Goal: Information Seeking & Learning: Find specific fact

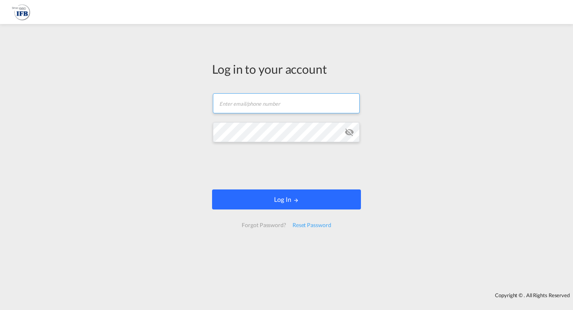
type input "[EMAIL_ADDRESS][DOMAIN_NAME]"
click at [280, 199] on button "Log In" at bounding box center [286, 199] width 149 height 20
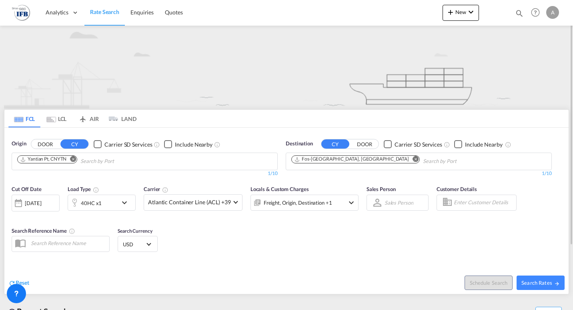
click at [413, 159] on md-icon "Remove" at bounding box center [416, 159] width 6 height 6
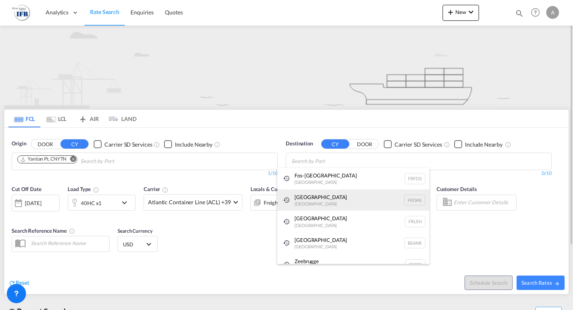
click at [295, 195] on div "Dunkerque [GEOGRAPHIC_DATA] FRDKK" at bounding box center [353, 200] width 152 height 22
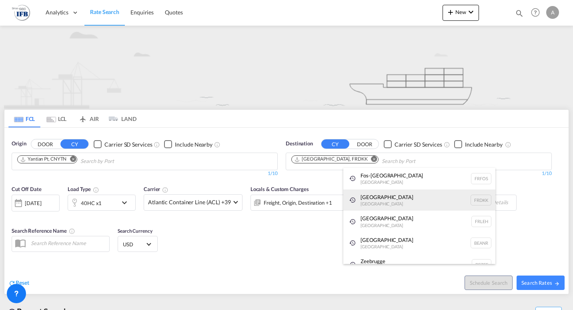
click at [367, 196] on div "Dunkerque [GEOGRAPHIC_DATA] FRDKK" at bounding box center [419, 200] width 152 height 22
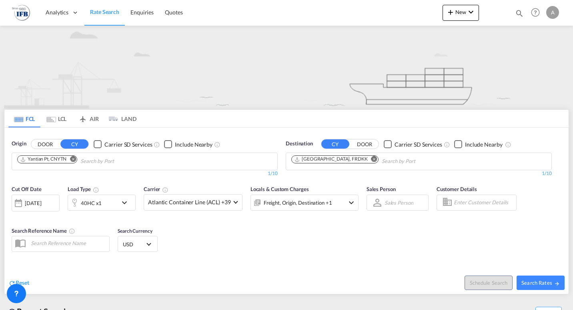
click at [75, 157] on md-icon "Remove" at bounding box center [73, 159] width 6 height 6
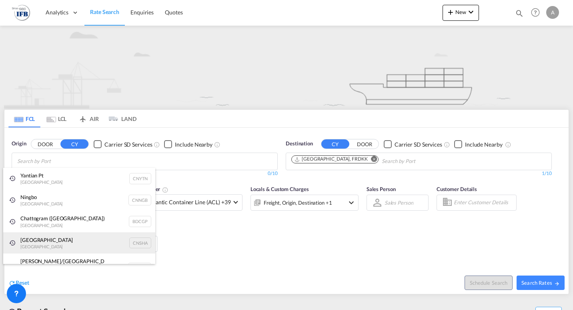
click at [44, 244] on div "Shanghai [GEOGRAPHIC_DATA] CNSHA" at bounding box center [79, 243] width 152 height 22
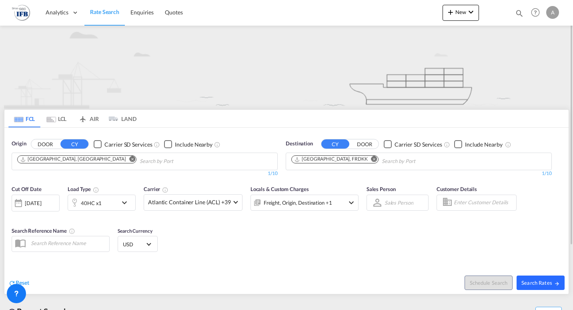
click at [541, 284] on span "Search Rates" at bounding box center [541, 282] width 38 height 6
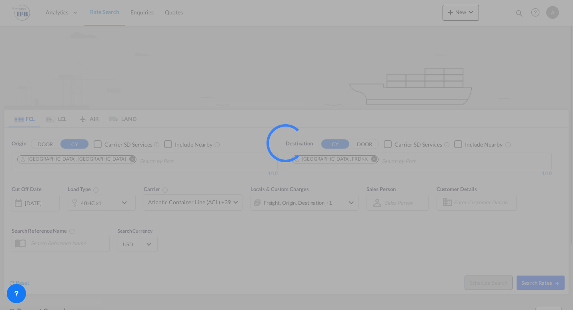
type input "CNSHA to FRDKK / [DATE]"
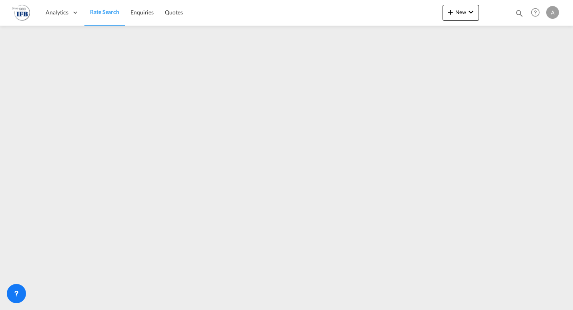
click at [554, 12] on div "A" at bounding box center [552, 12] width 13 height 13
click at [536, 62] on button "Logout" at bounding box center [544, 61] width 52 height 16
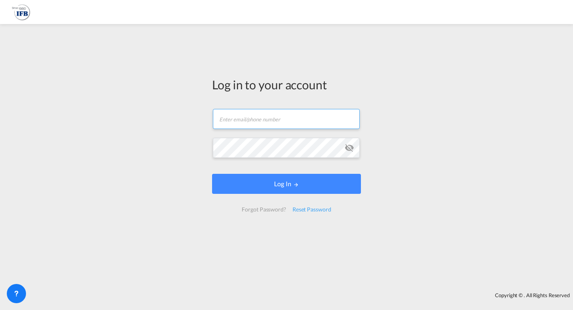
type input "[EMAIL_ADDRESS][DOMAIN_NAME]"
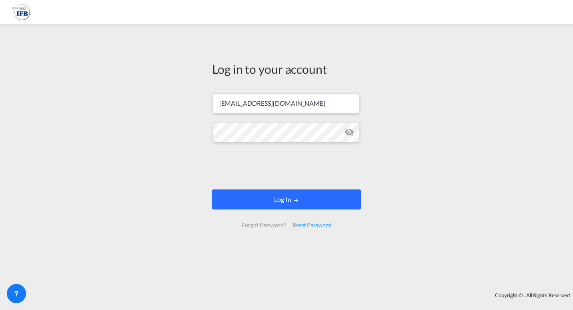
click at [261, 197] on button "Log In" at bounding box center [286, 199] width 149 height 20
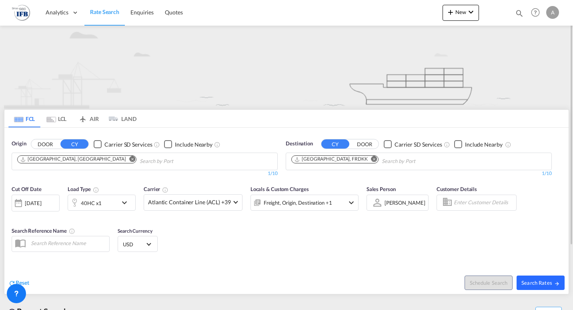
click at [535, 286] on span "Search Rates" at bounding box center [541, 282] width 38 height 6
type input "CNSHA to FRDKK / [DATE]"
